Goal: Information Seeking & Learning: Understand process/instructions

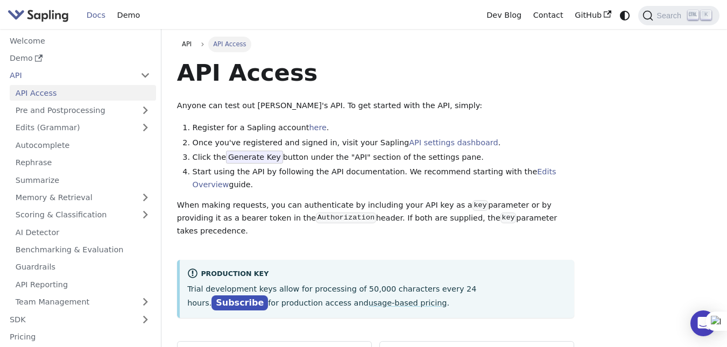
click at [404, 116] on div "API Access Anyone can test out [PERSON_NAME]'s API. To get started with the API…" at bounding box center [375, 187] width 397 height 259
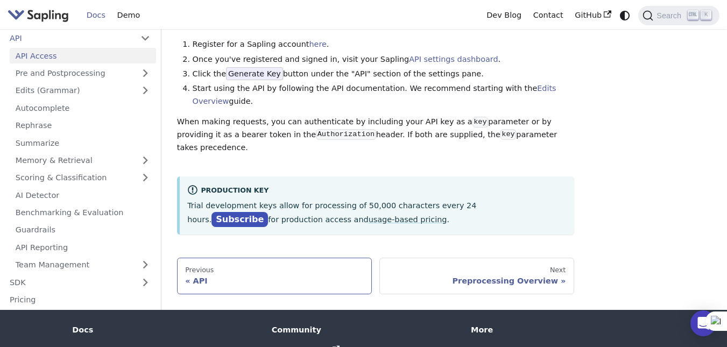
scroll to position [90, 0]
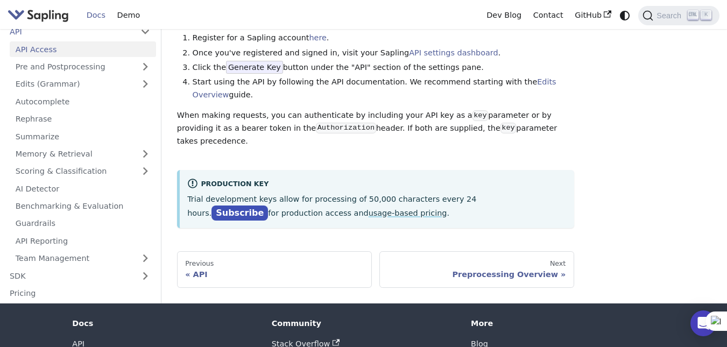
click at [369, 209] on link "usage-based pricing" at bounding box center [408, 213] width 79 height 9
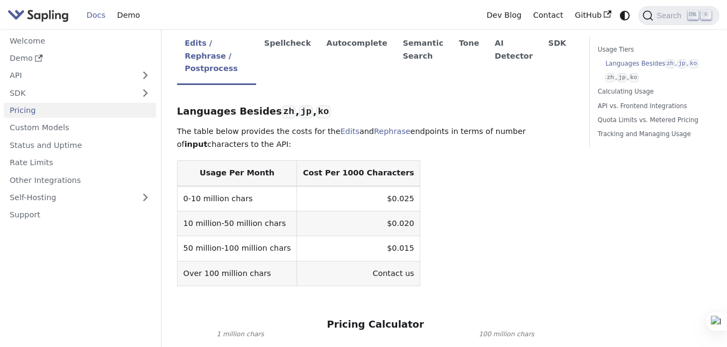
scroll to position [448, 0]
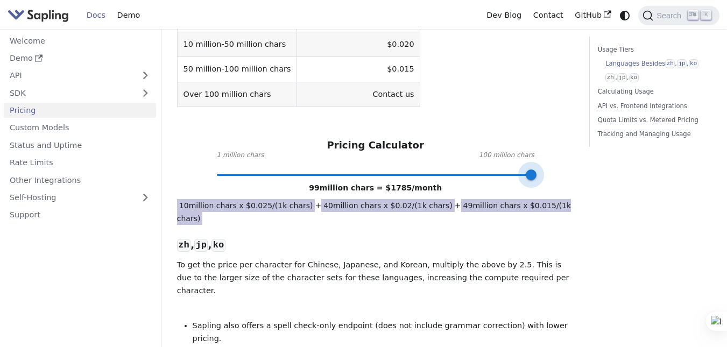
click at [532, 168] on span at bounding box center [376, 175] width 318 height 14
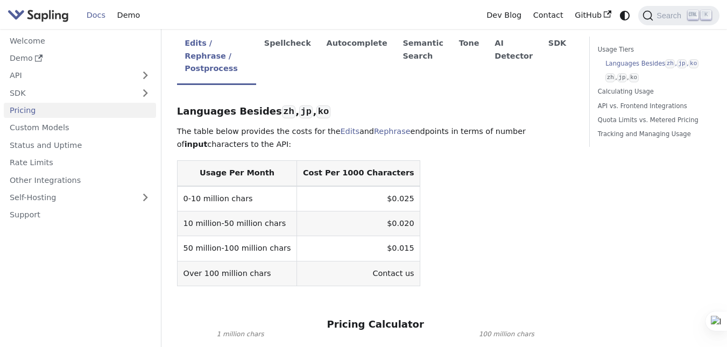
scroll to position [359, 0]
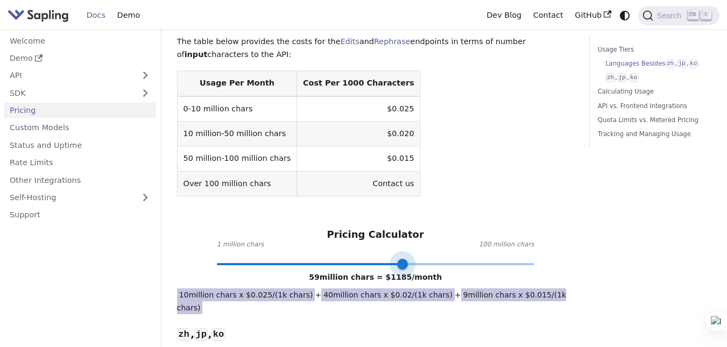
click at [404, 257] on span at bounding box center [376, 264] width 318 height 14
type input "36"
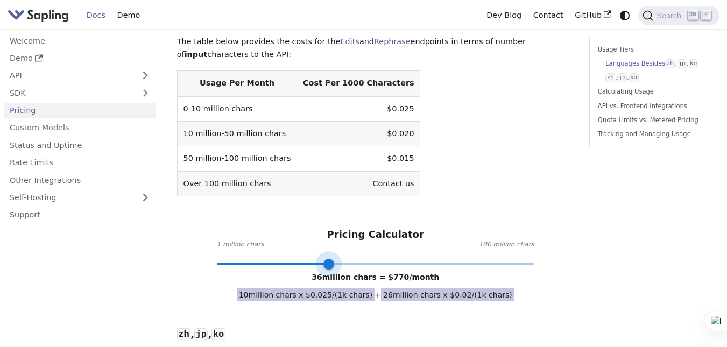
click at [329, 257] on span at bounding box center [376, 264] width 318 height 14
